Goal: Navigation & Orientation: Find specific page/section

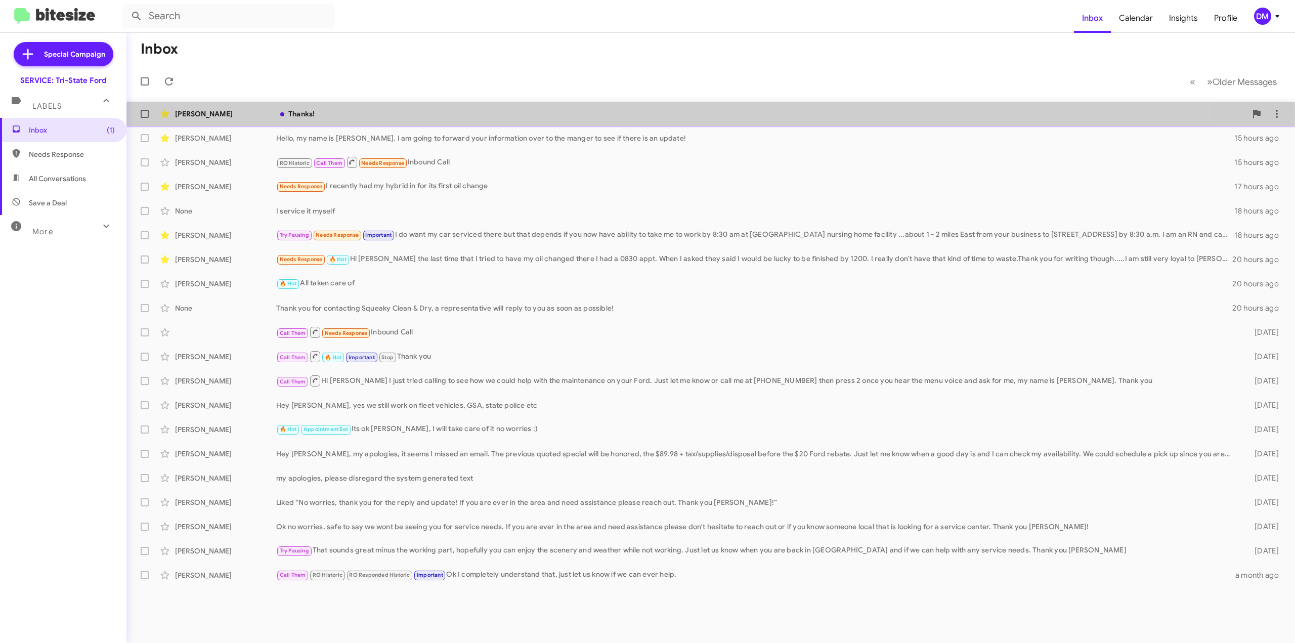
click at [226, 116] on div "[PERSON_NAME]" at bounding box center [225, 114] width 101 height 10
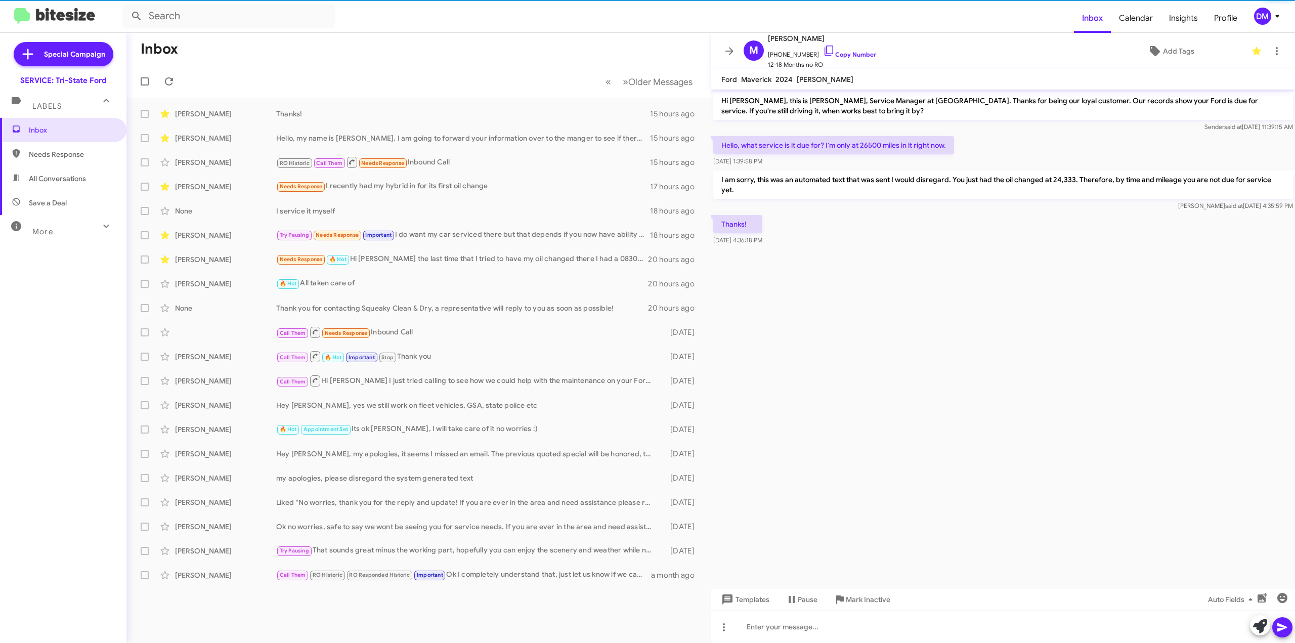
click at [48, 231] on span "More" at bounding box center [42, 231] width 21 height 9
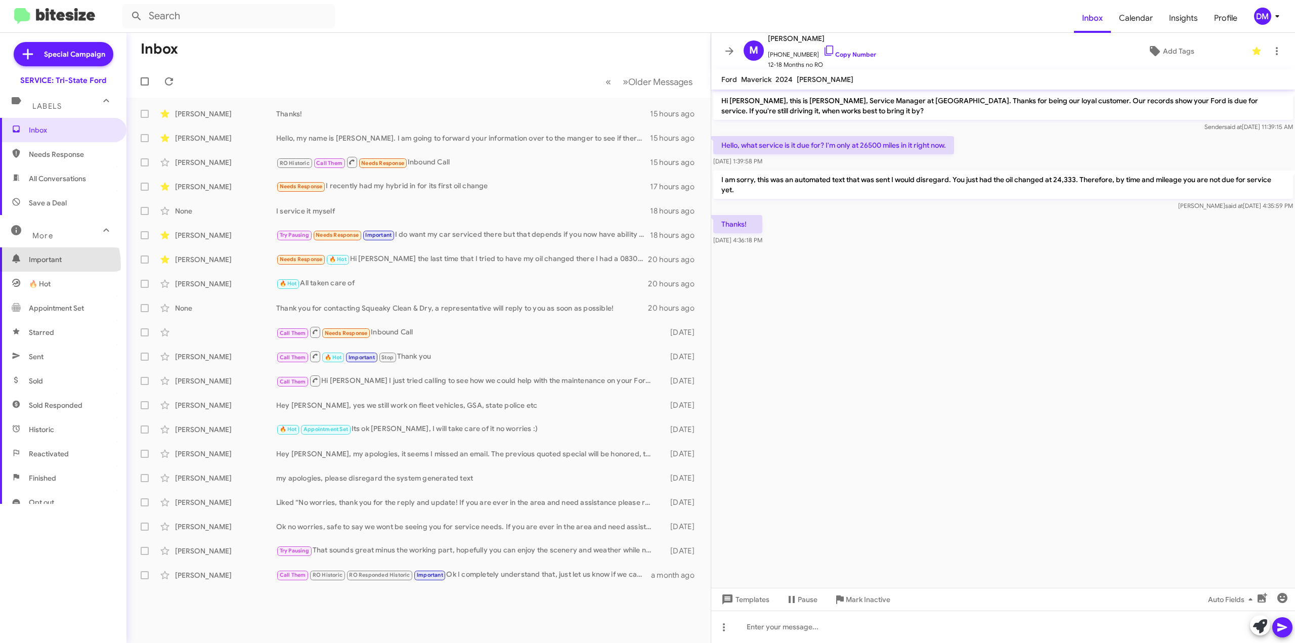
click at [48, 265] on span "Important" at bounding box center [63, 259] width 126 height 24
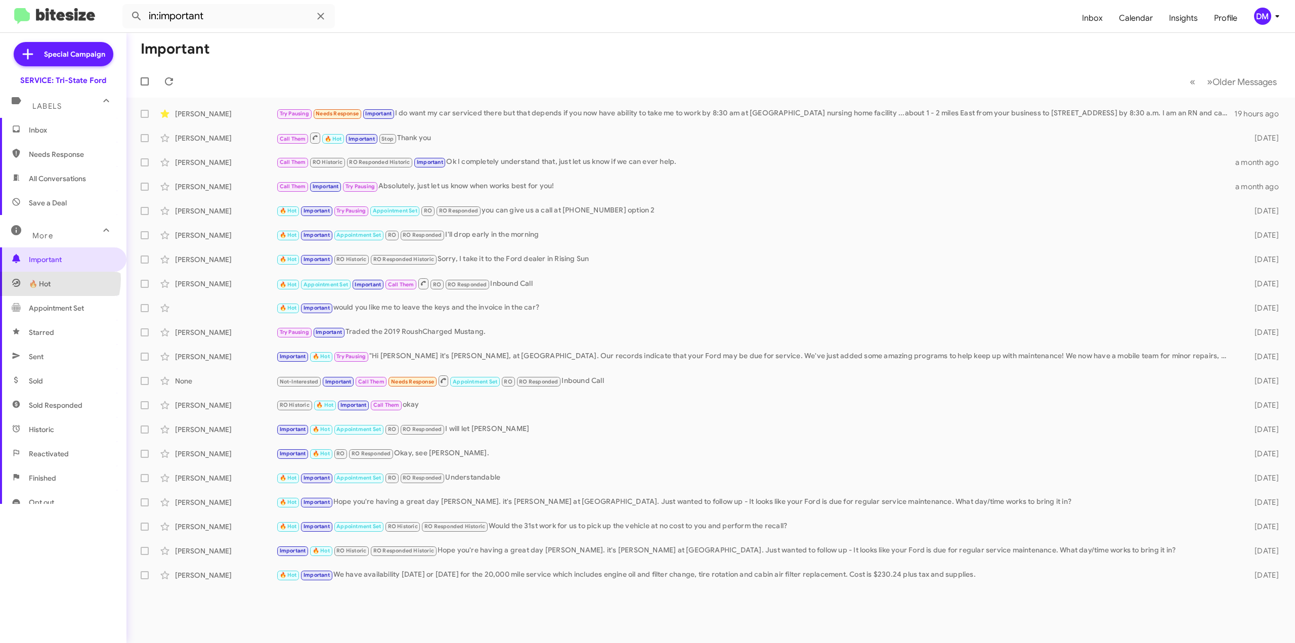
click at [48, 279] on span "🔥 Hot" at bounding box center [40, 284] width 22 height 10
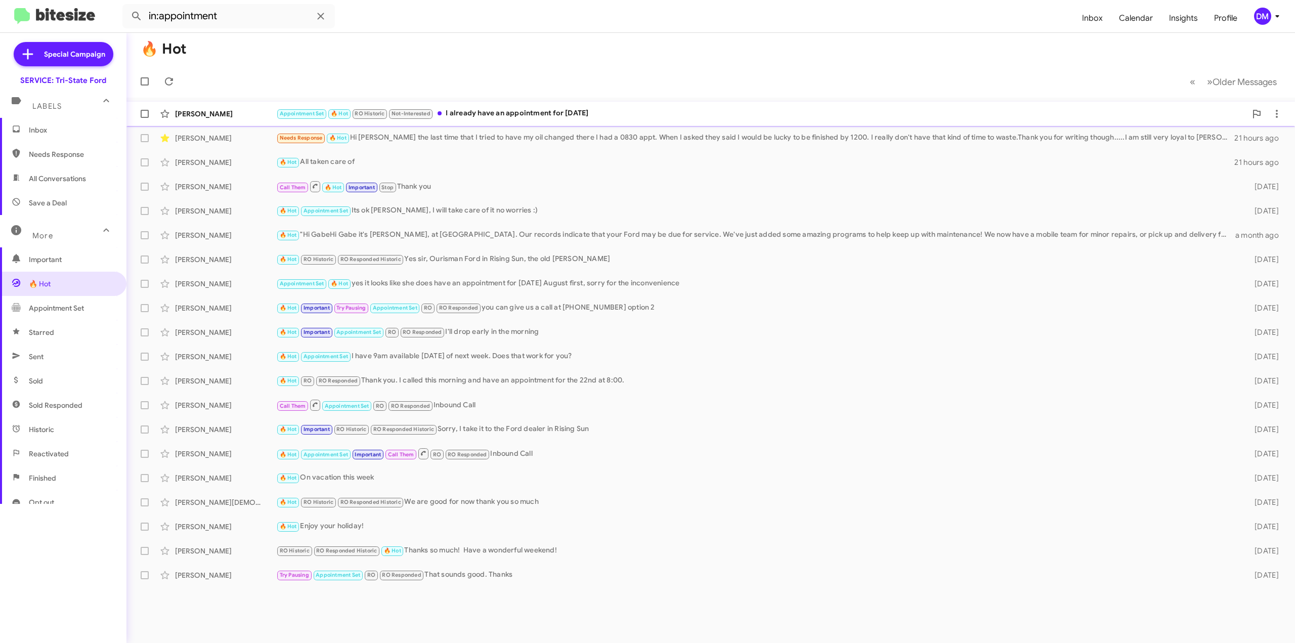
click at [217, 118] on div "[PERSON_NAME]" at bounding box center [225, 114] width 101 height 10
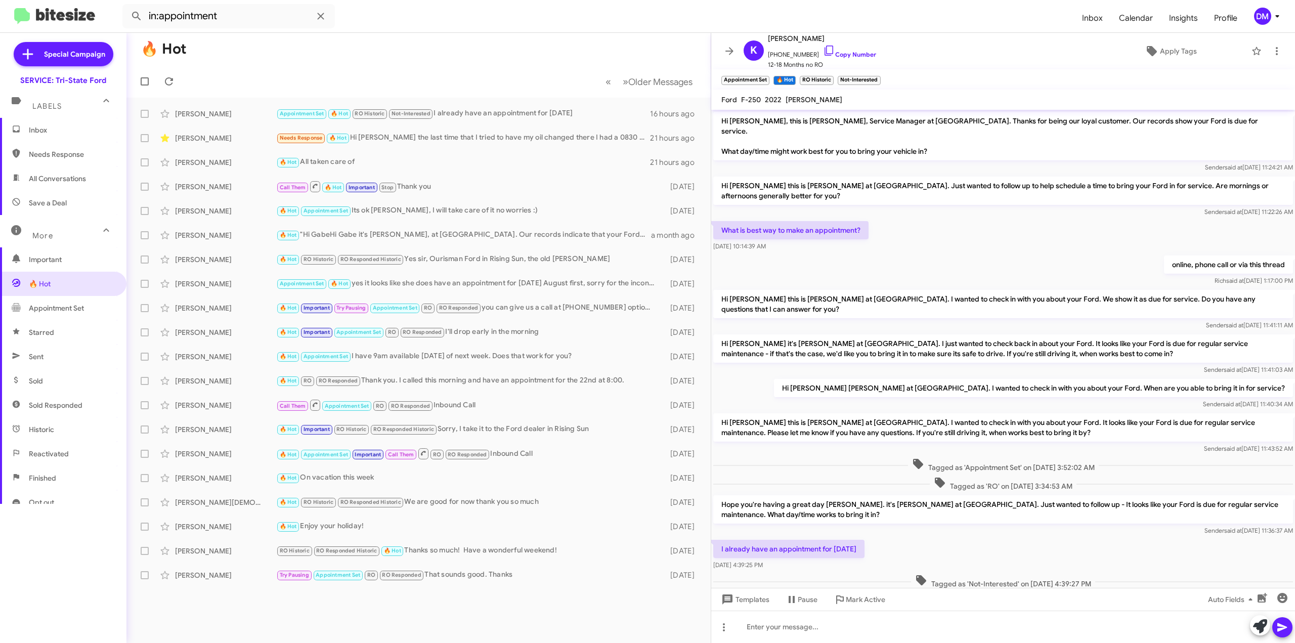
click at [40, 310] on span "Appointment Set" at bounding box center [56, 308] width 55 height 10
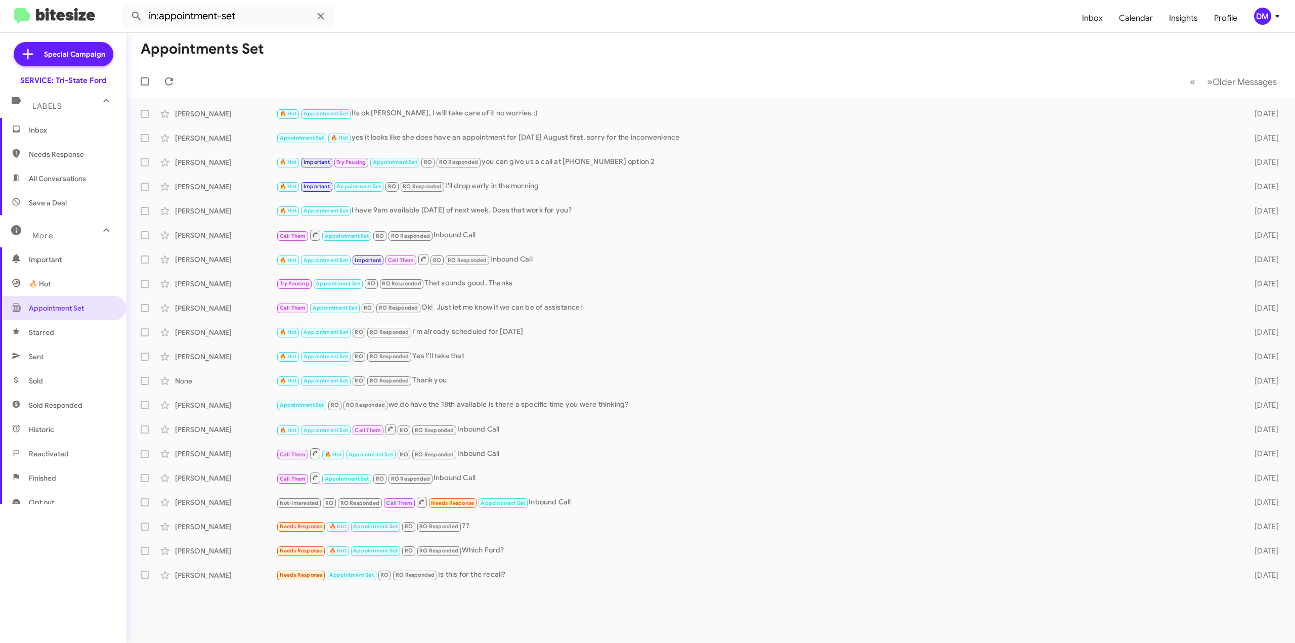
click at [35, 333] on span "Starred" at bounding box center [41, 332] width 25 height 10
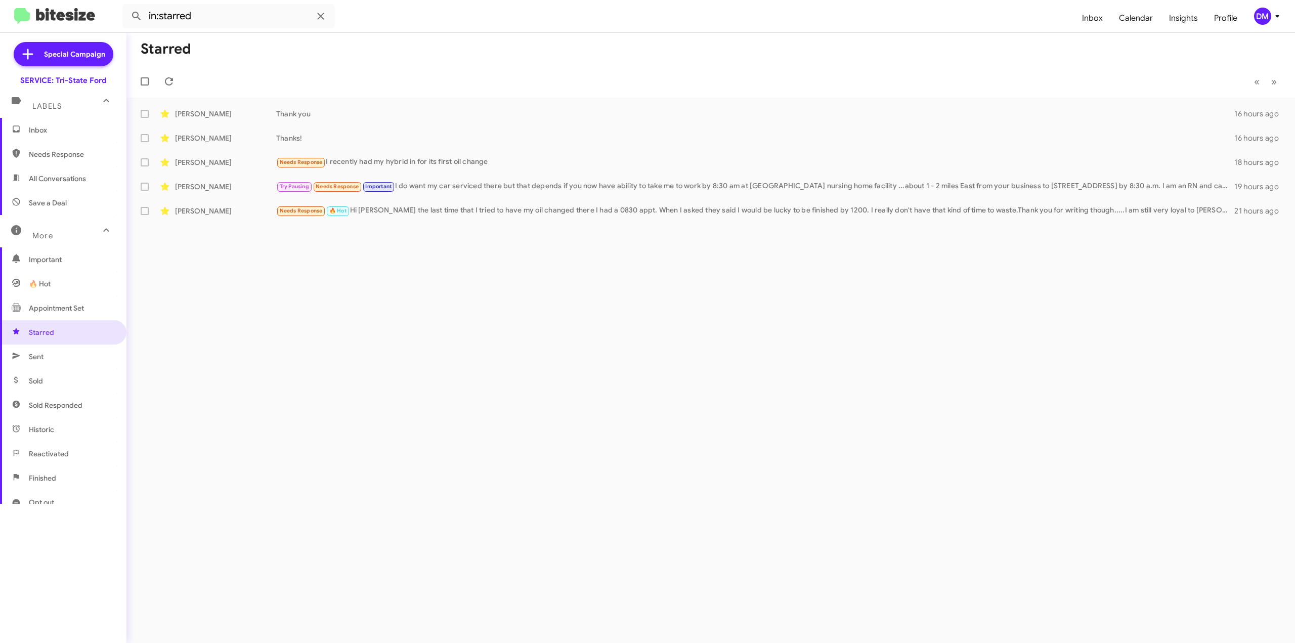
click at [34, 358] on span "Sent" at bounding box center [36, 357] width 15 height 10
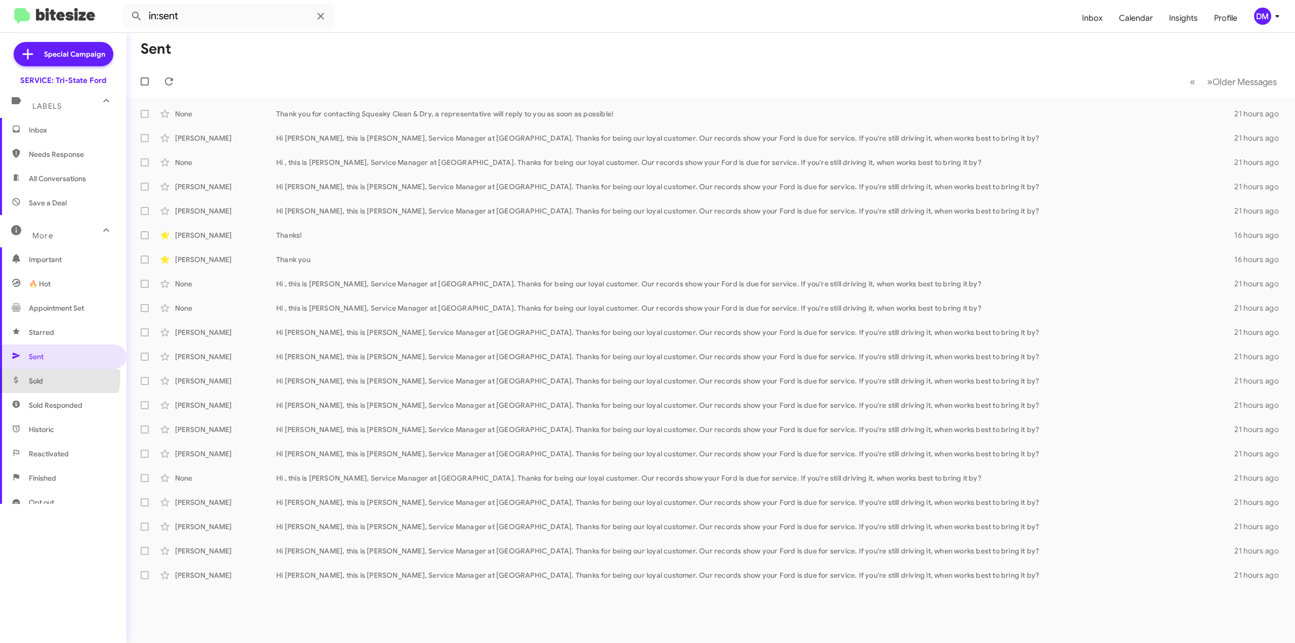
click at [36, 376] on span "Sold" at bounding box center [36, 381] width 14 height 10
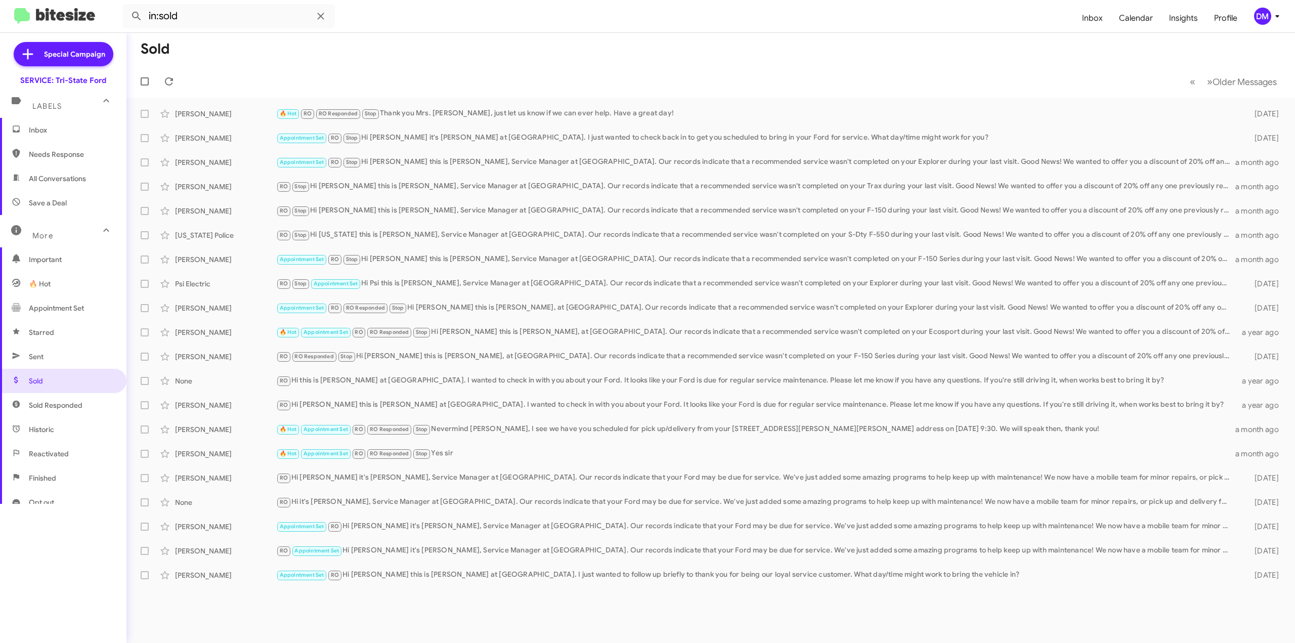
click at [40, 405] on span "Sold Responded" at bounding box center [56, 405] width 54 height 10
type input "in:sold-verified"
